Goal: Communication & Community: Participate in discussion

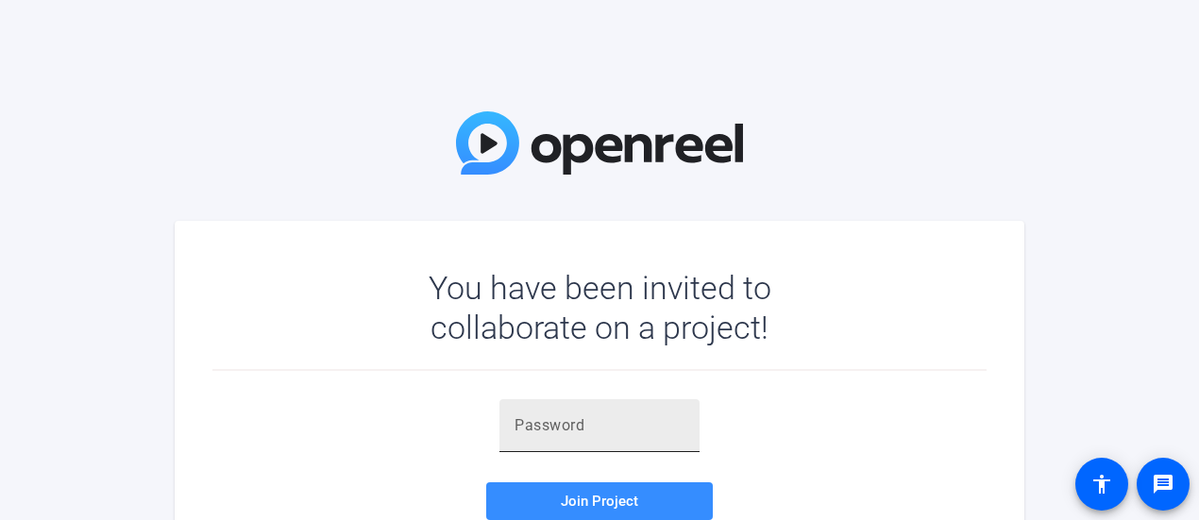
click at [671, 440] on div at bounding box center [600, 425] width 170 height 53
click at [634, 426] on input "text" at bounding box center [600, 426] width 170 height 23
click at [538, 429] on input "text" at bounding box center [600, 426] width 170 height 23
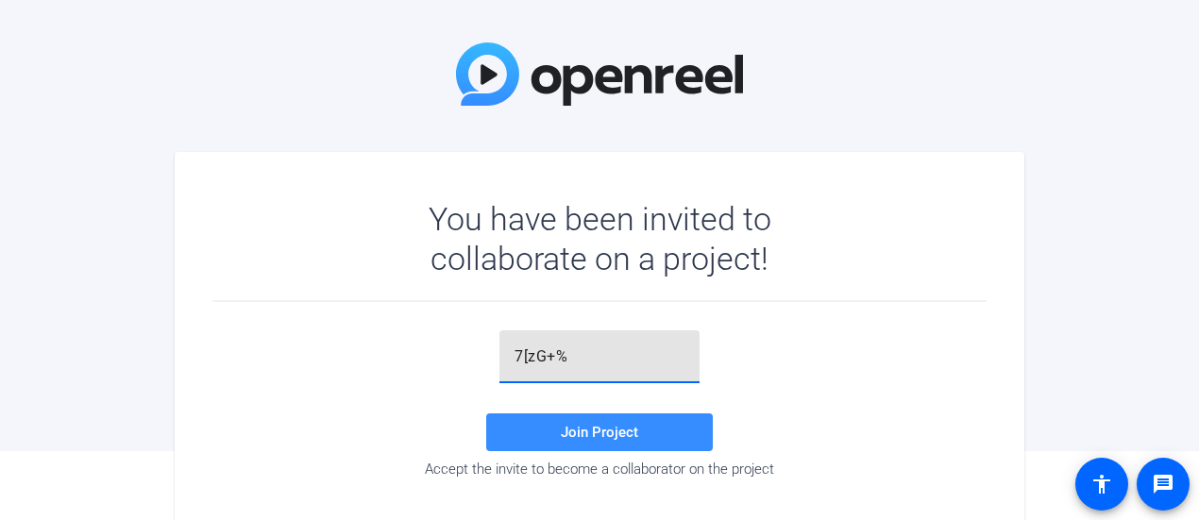
scroll to position [94, 0]
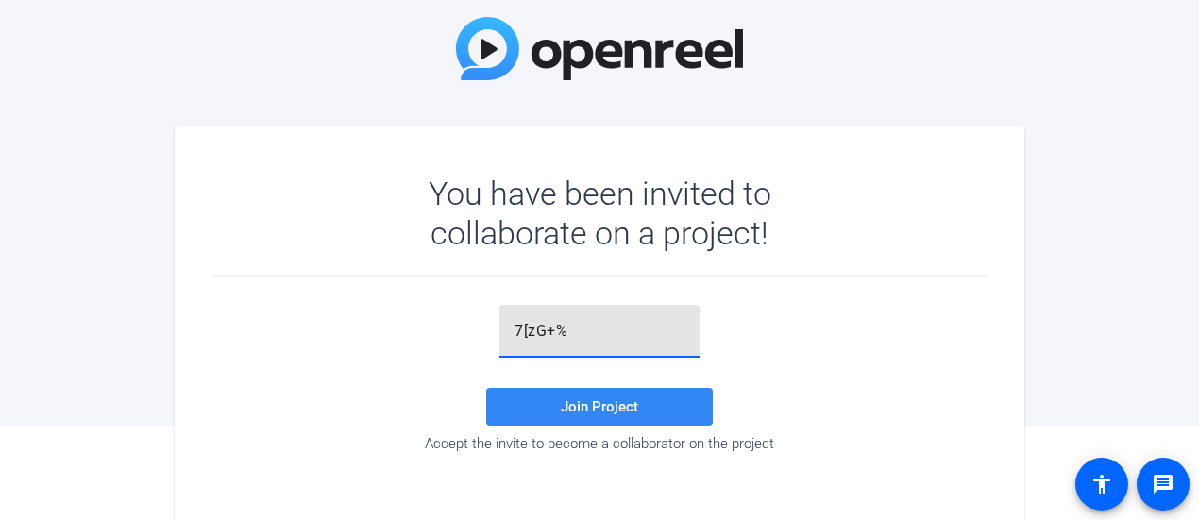
type input "7[zG+%"
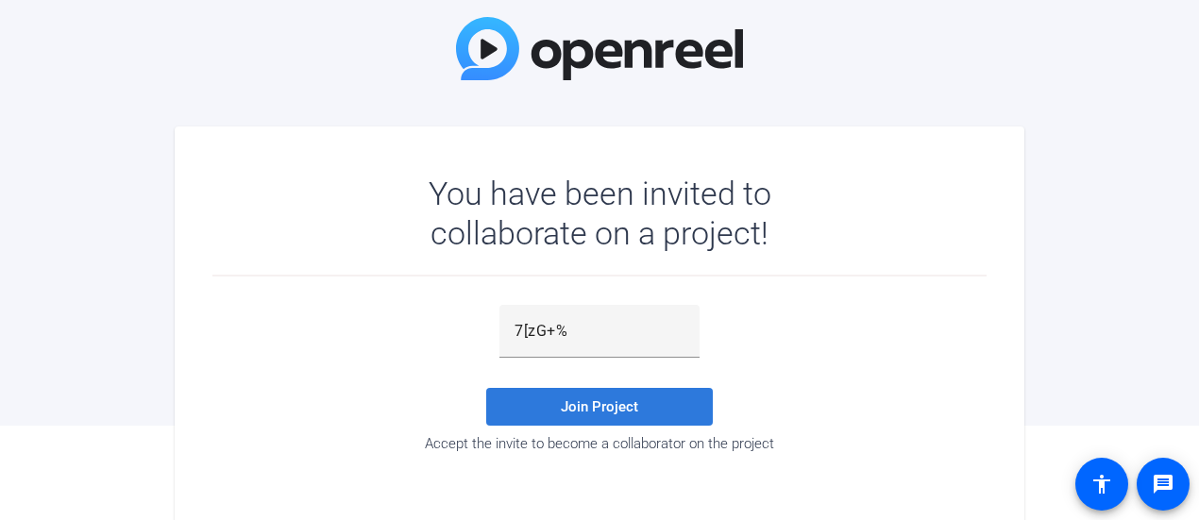
click at [602, 413] on span "Join Project" at bounding box center [599, 406] width 77 height 17
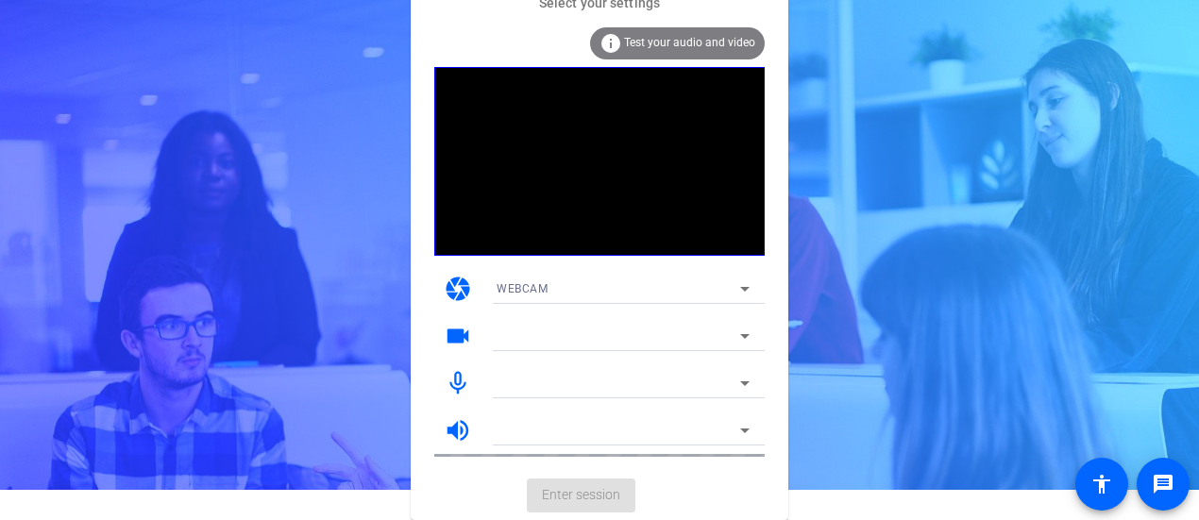
scroll to position [29, 0]
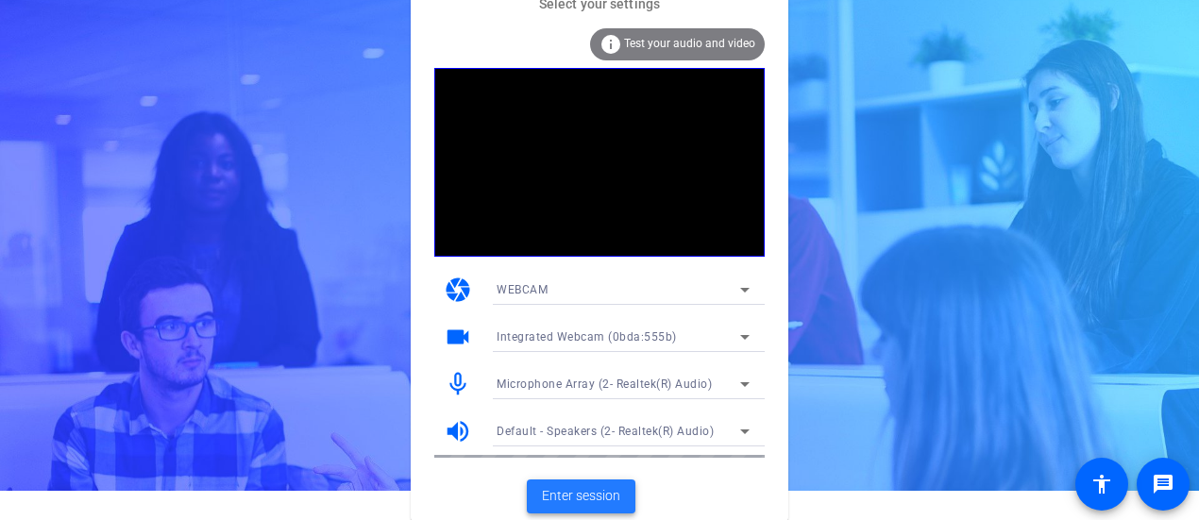
click at [594, 483] on span at bounding box center [581, 496] width 109 height 45
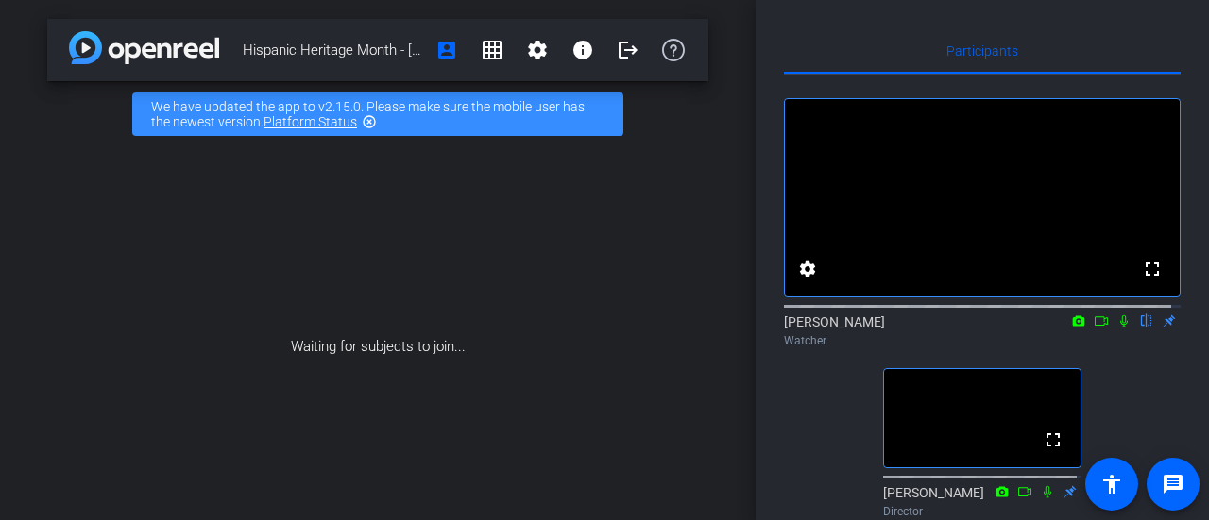
click at [1116, 328] on icon at bounding box center [1123, 320] width 15 height 13
click at [1119, 328] on icon at bounding box center [1124, 321] width 10 height 12
click at [1116, 328] on icon at bounding box center [1123, 320] width 15 height 13
click at [1100, 330] on mat-icon at bounding box center [1101, 321] width 23 height 17
click at [1118, 326] on icon at bounding box center [1123, 320] width 10 height 10
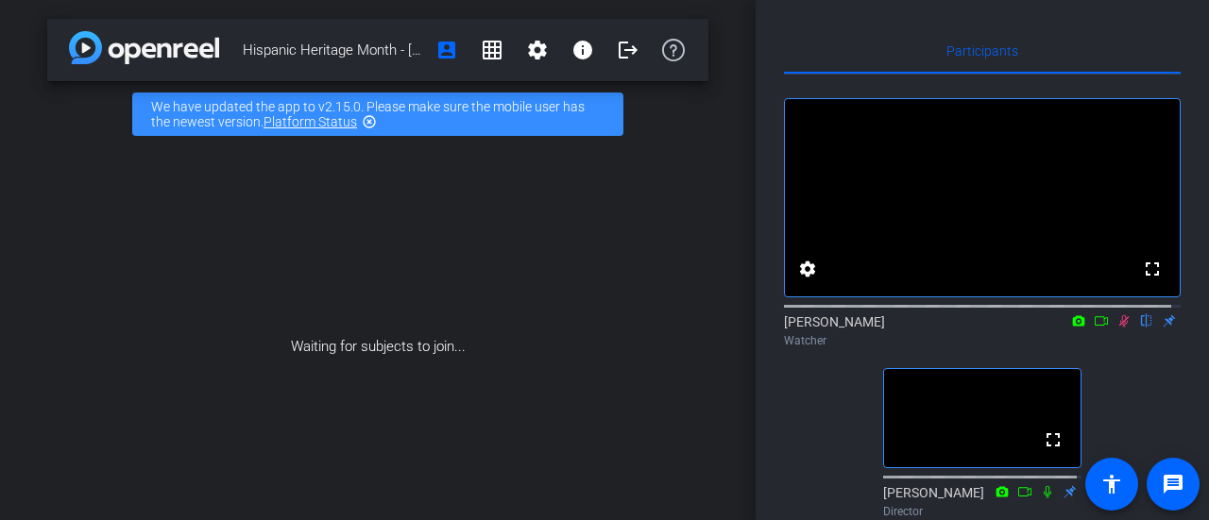
click at [1122, 330] on mat-icon at bounding box center [1123, 321] width 23 height 17
click at [1120, 328] on icon at bounding box center [1123, 320] width 15 height 13
click at [1119, 328] on icon at bounding box center [1123, 320] width 15 height 13
click at [1118, 328] on icon at bounding box center [1123, 320] width 15 height 13
click at [1119, 328] on icon at bounding box center [1124, 321] width 10 height 12
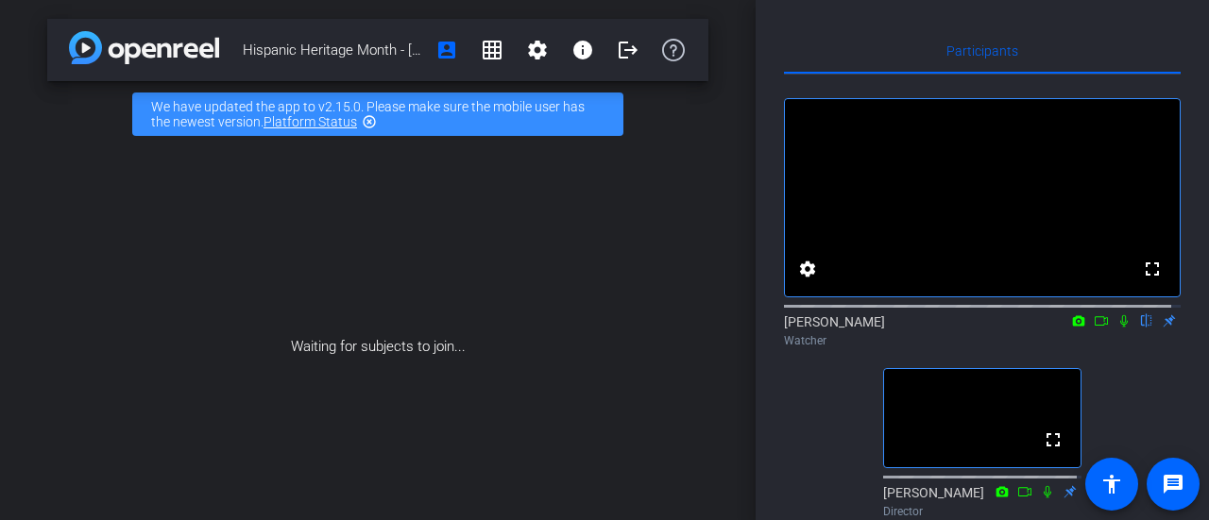
click at [1116, 328] on icon at bounding box center [1123, 320] width 15 height 13
click at [1119, 328] on icon at bounding box center [1124, 321] width 10 height 12
click at [1116, 328] on icon at bounding box center [1123, 320] width 15 height 13
click at [1043, 498] on icon at bounding box center [1047, 491] width 8 height 12
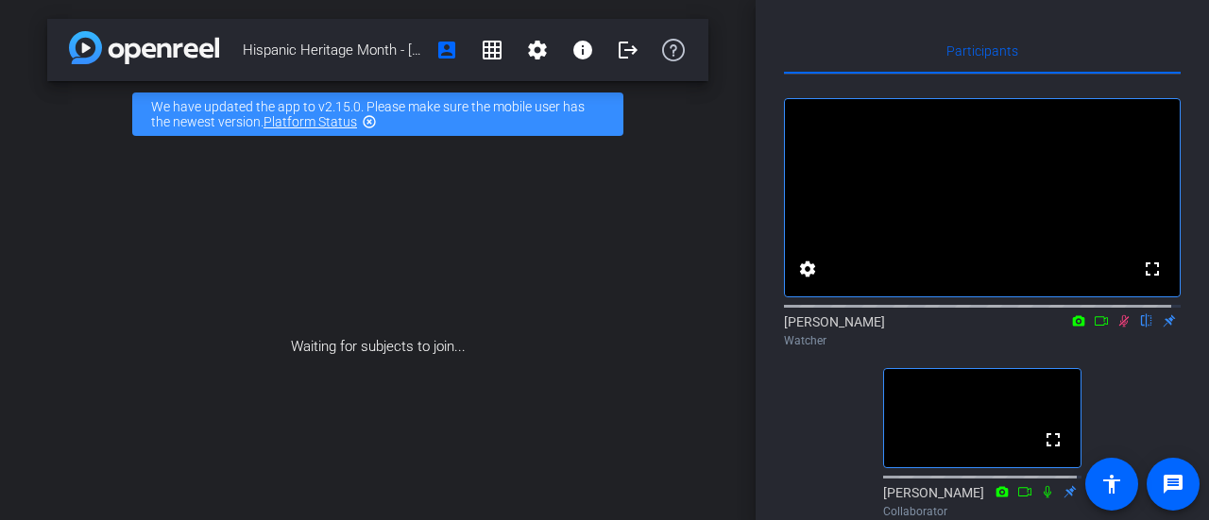
click at [1119, 328] on icon at bounding box center [1124, 321] width 10 height 12
click at [1116, 328] on icon at bounding box center [1123, 320] width 15 height 13
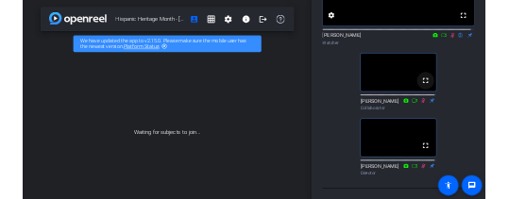
scroll to position [171, 0]
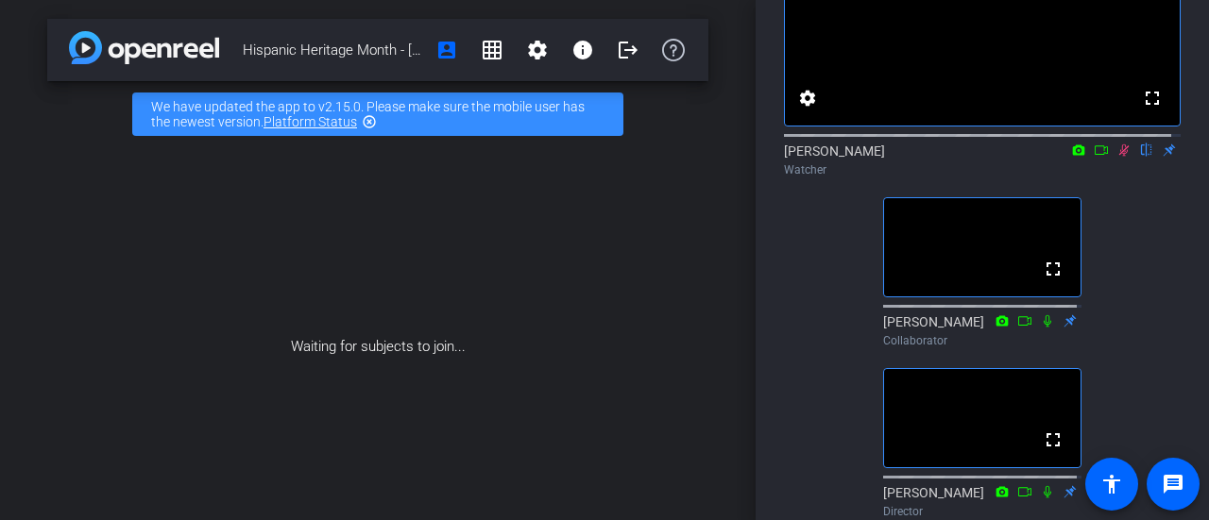
click at [1119, 157] on icon at bounding box center [1124, 150] width 10 height 12
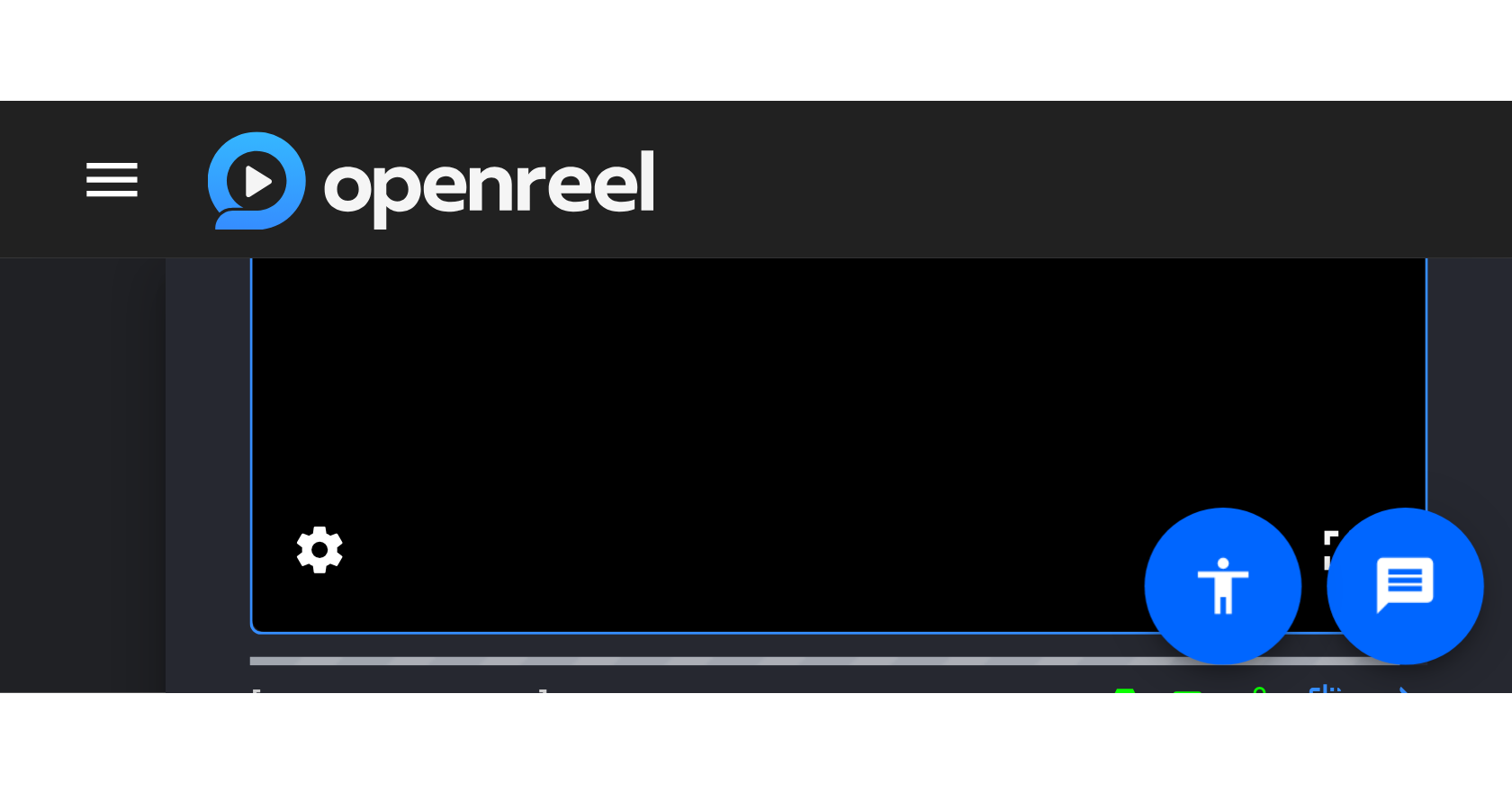
scroll to position [0, 0]
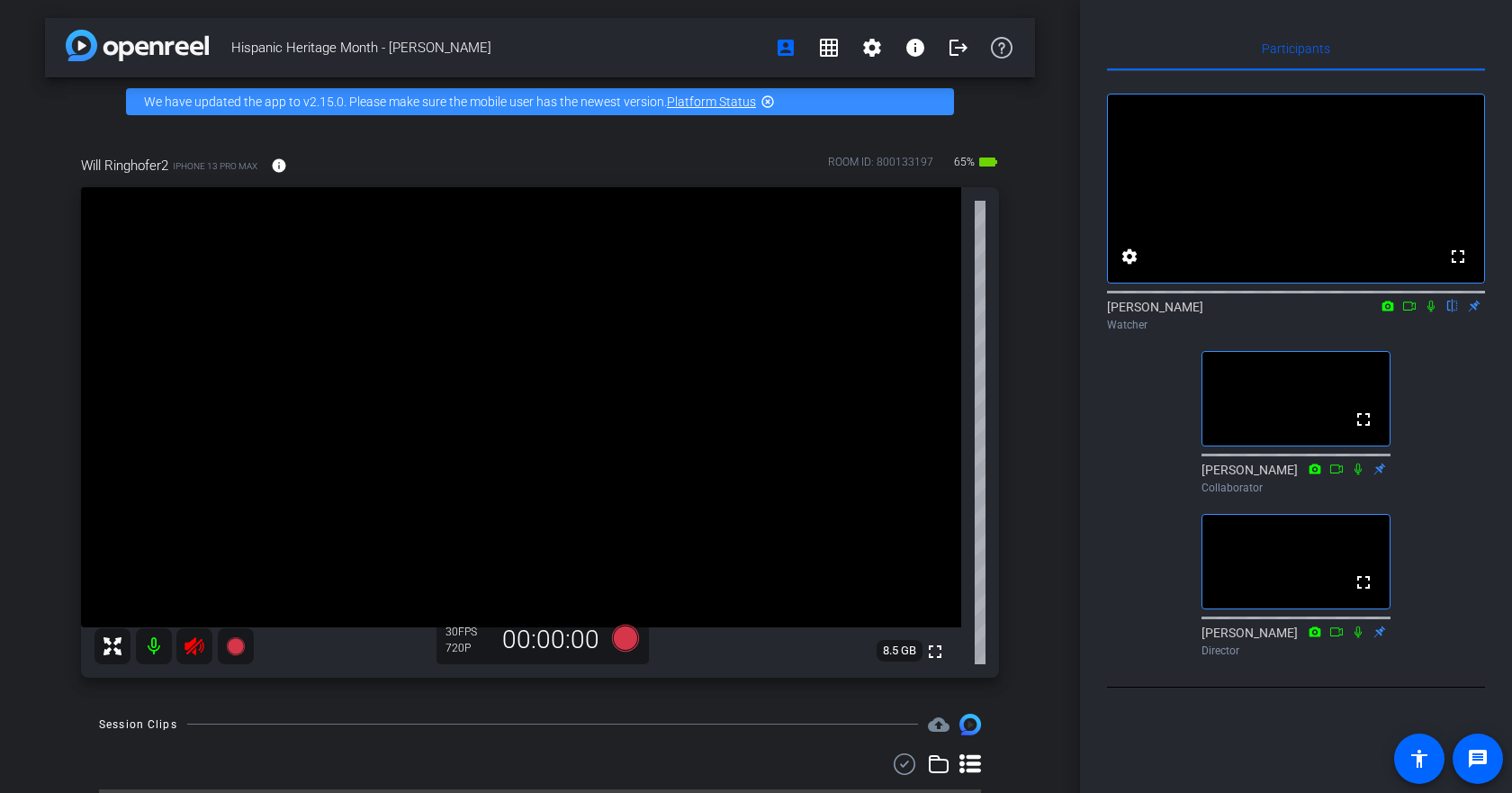
click at [1439, 315] on mat-icon at bounding box center [1431, 306] width 22 height 16
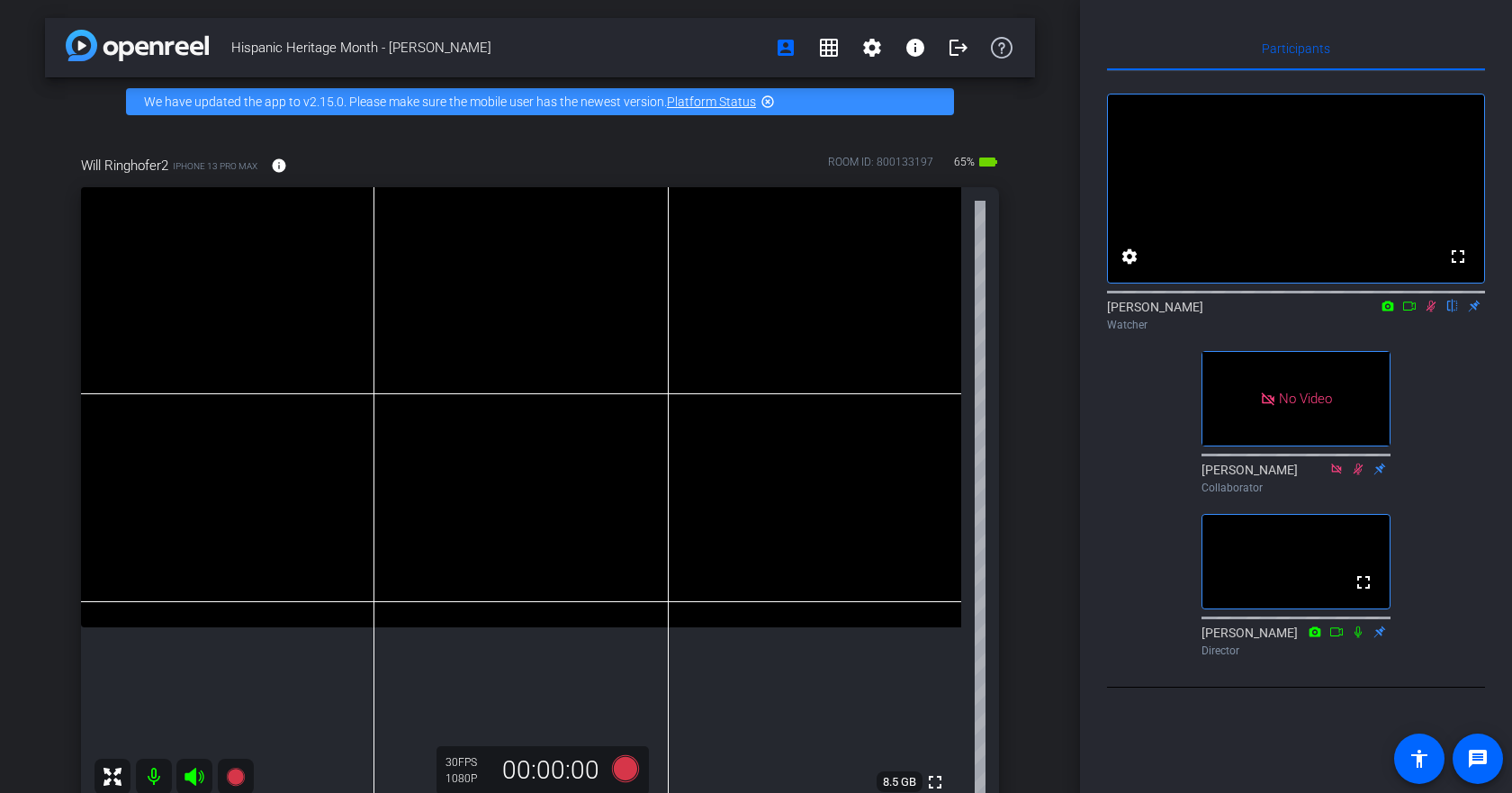
click at [1410, 313] on icon at bounding box center [1409, 305] width 14 height 12
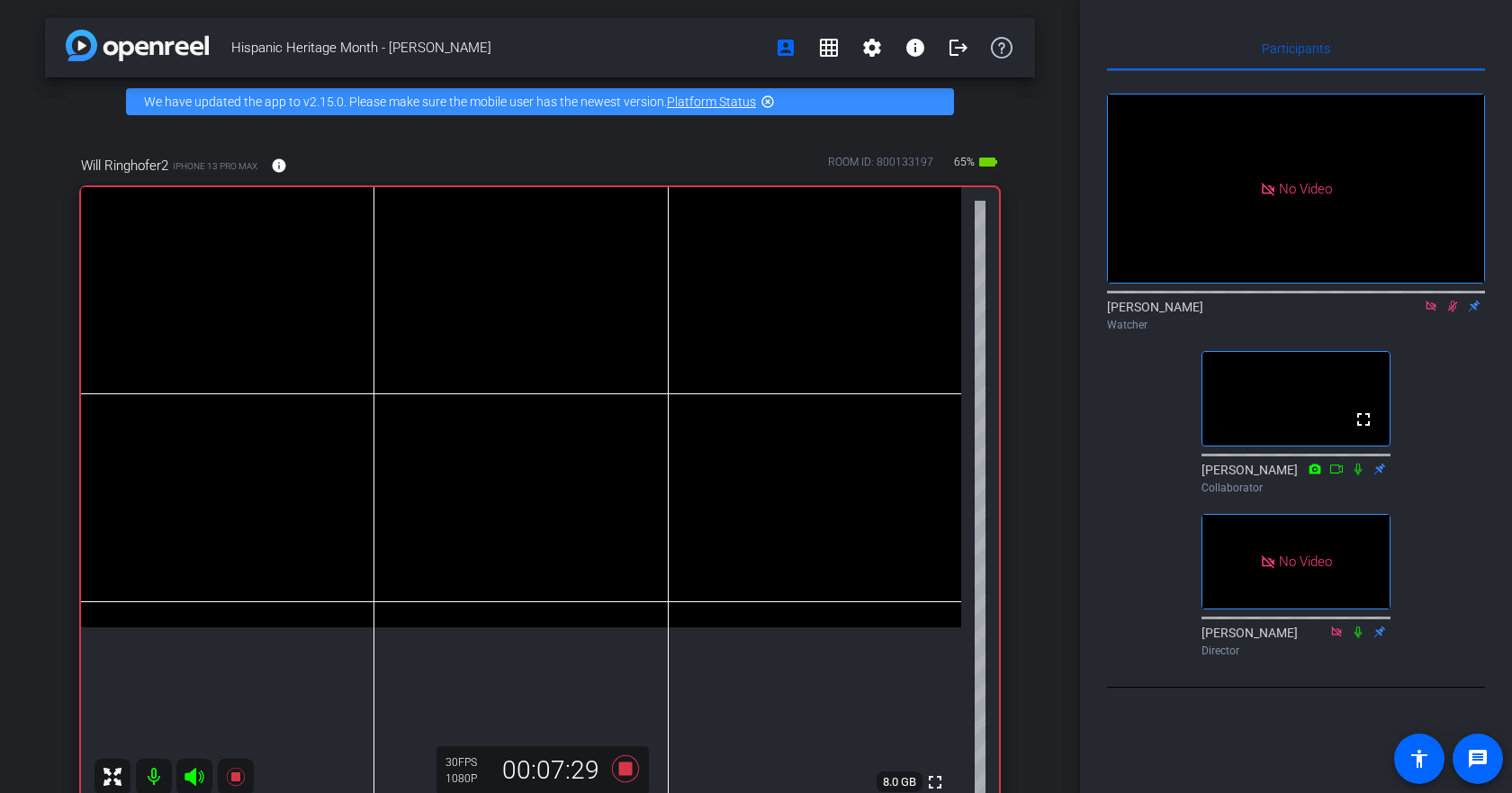
click at [1431, 313] on icon at bounding box center [1431, 305] width 14 height 12
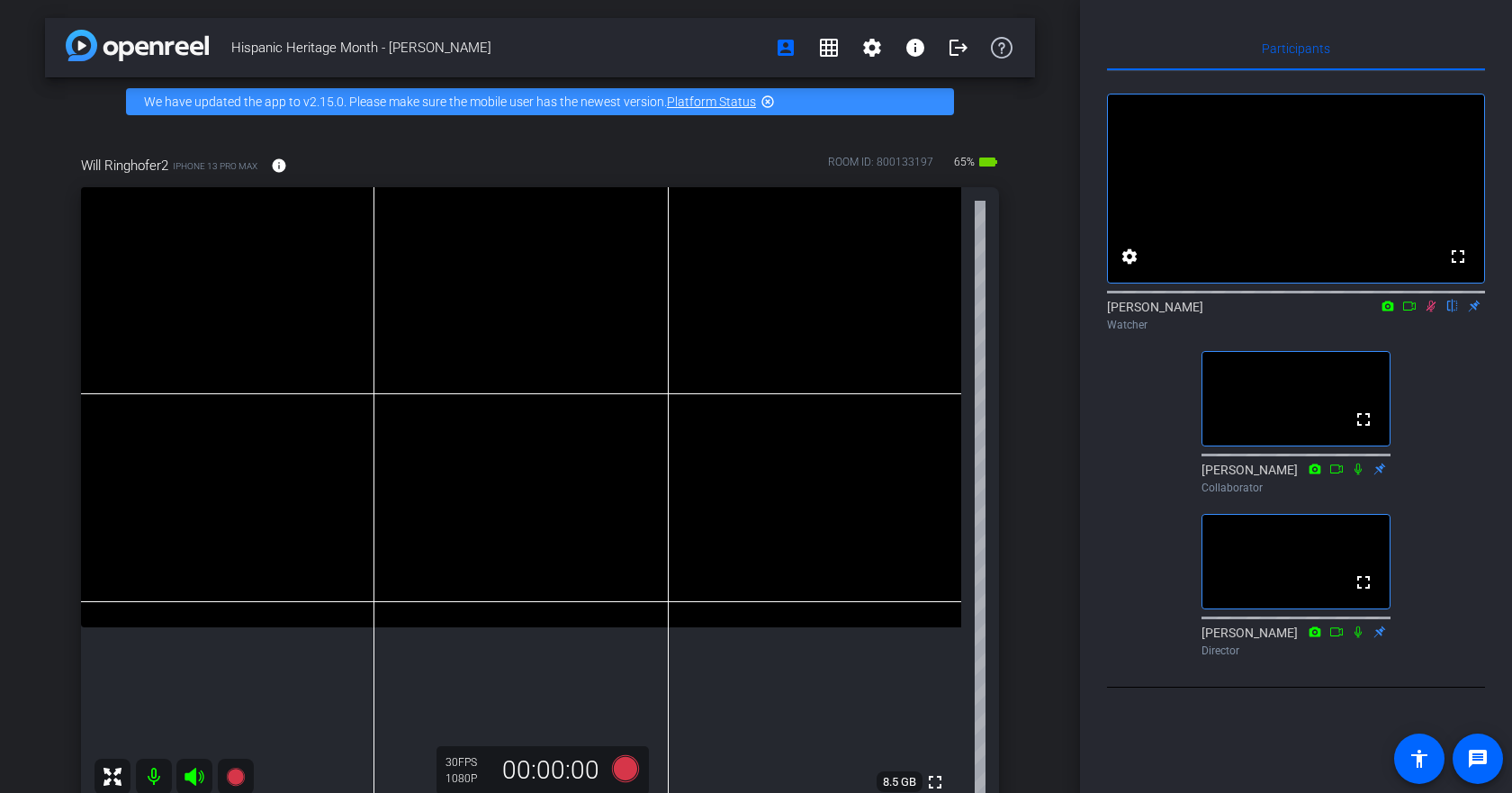
click at [1431, 313] on icon at bounding box center [1432, 306] width 10 height 11
